Goal: Information Seeking & Learning: Learn about a topic

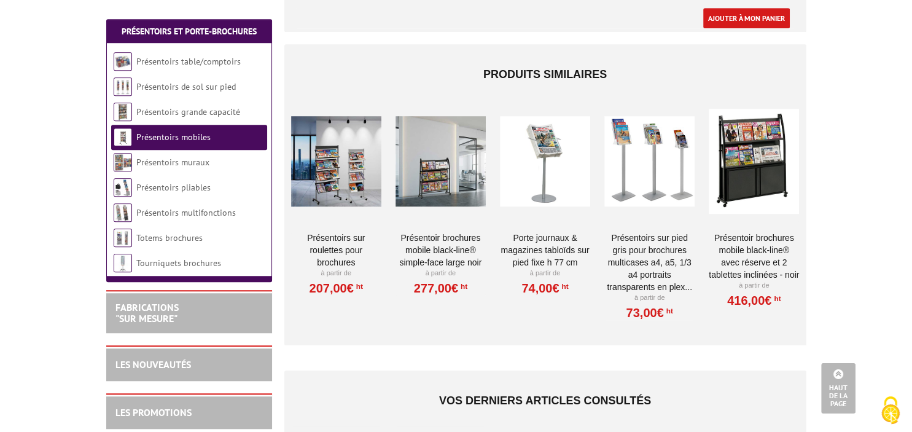
scroll to position [734, 0]
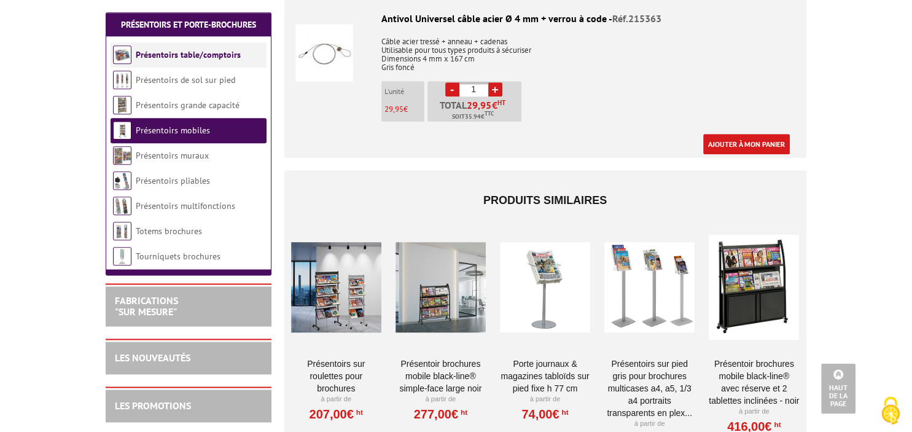
click at [230, 59] on link "Présentoirs table/comptoirs" at bounding box center [188, 54] width 105 height 11
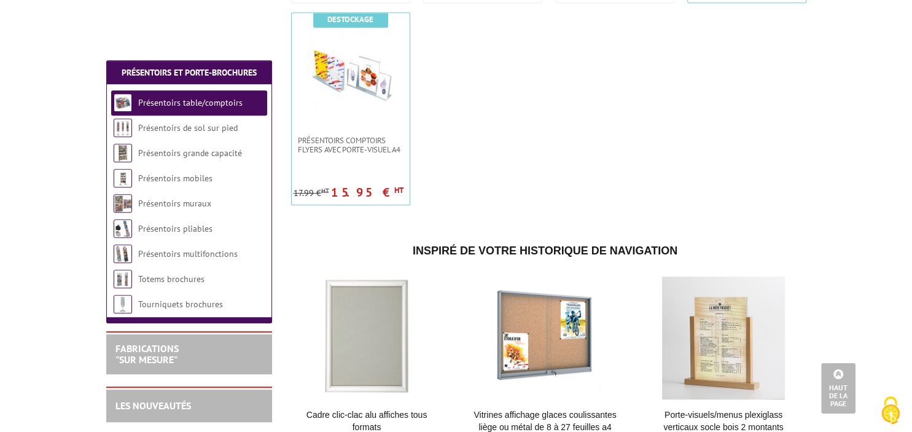
scroll to position [554, 0]
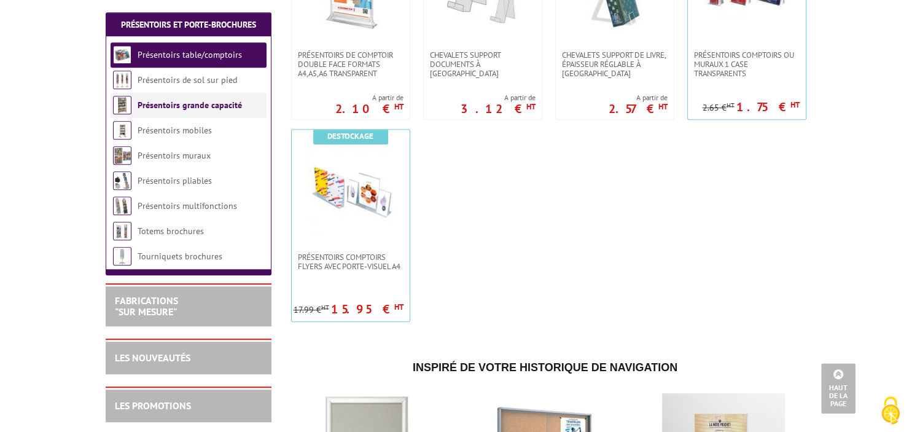
click at [224, 103] on link "Présentoirs grande capacité" at bounding box center [190, 104] width 104 height 11
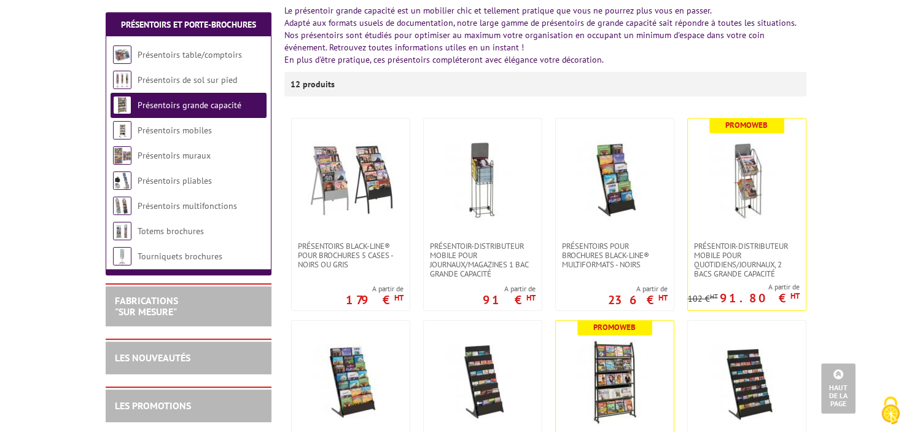
scroll to position [174, 0]
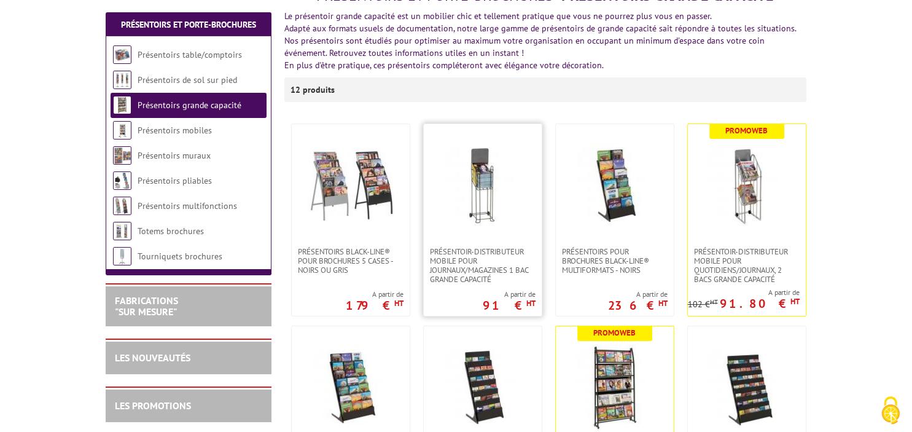
click at [486, 183] on img at bounding box center [483, 185] width 86 height 86
